Goal: Task Accomplishment & Management: Use online tool/utility

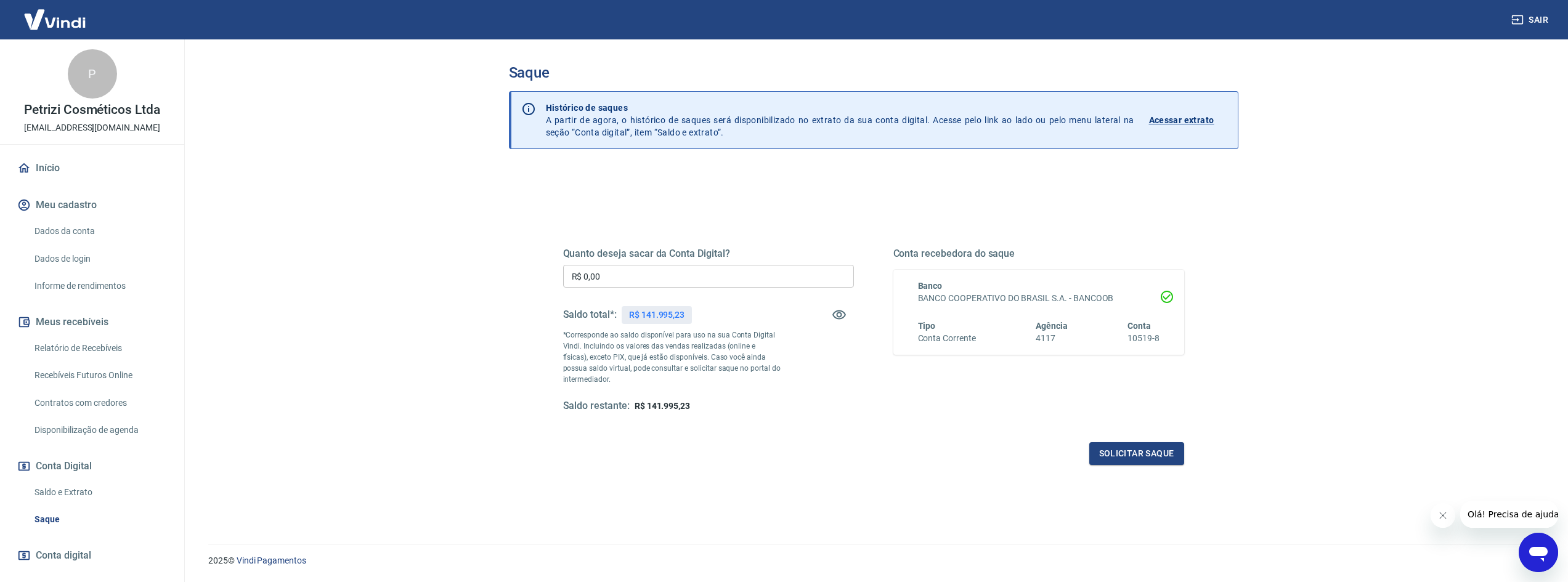
click at [706, 271] on input "R$ 0,00" at bounding box center [708, 276] width 291 height 23
drag, startPoint x: 690, startPoint y: 277, endPoint x: 499, endPoint y: 276, distance: 191.0
click at [500, 276] on div "Saque Histórico de saques A partir de agora, o histórico de saques será disponi…" at bounding box center [874, 284] width 759 height 490
type input "R$ 0,00"
